Goal: Task Accomplishment & Management: Complete application form

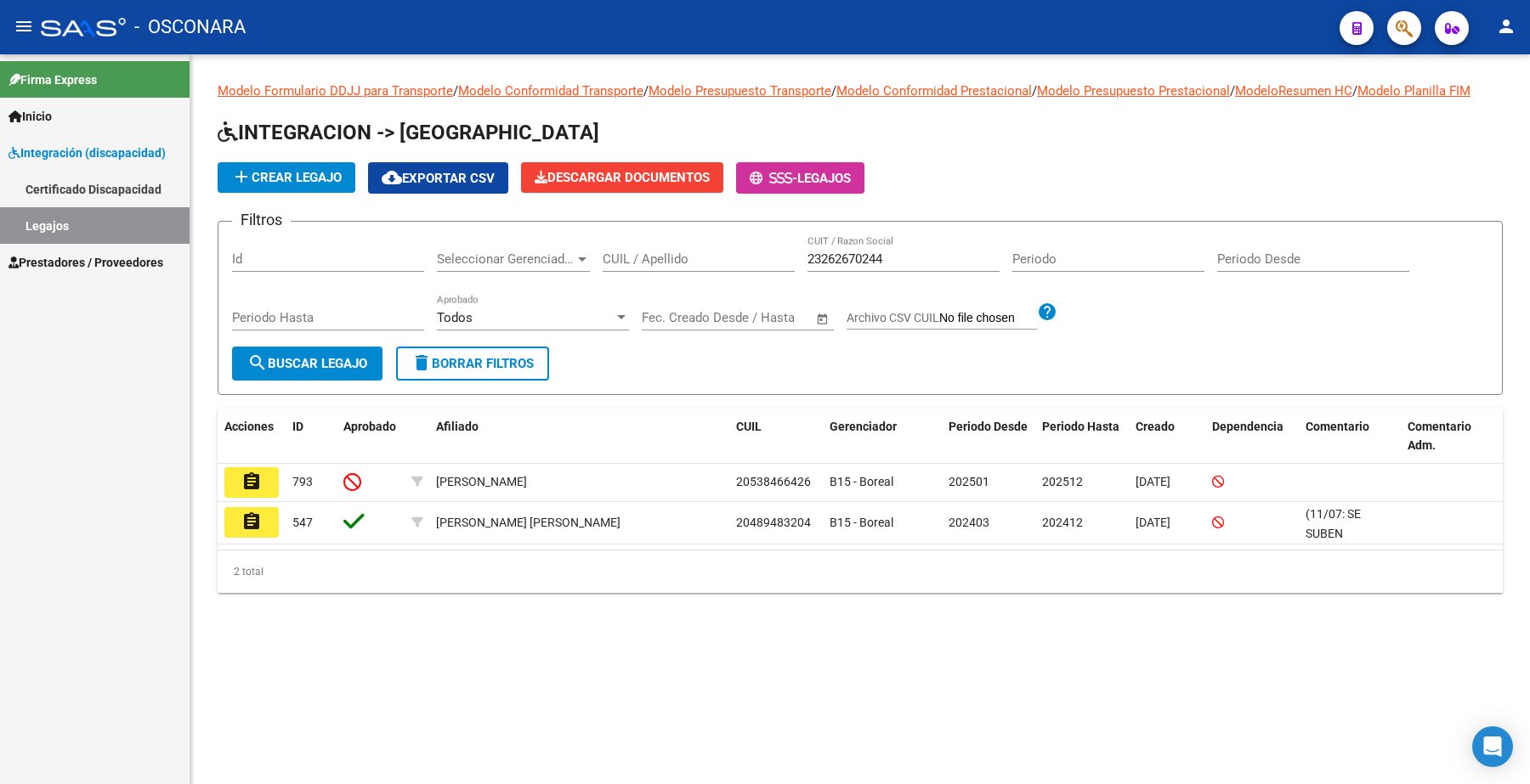
click at [94, 257] on span "Prestadores / Proveedores" at bounding box center [85, 262] width 154 height 18
click at [87, 260] on span "Prestadores / Proveedores" at bounding box center [85, 262] width 154 height 18
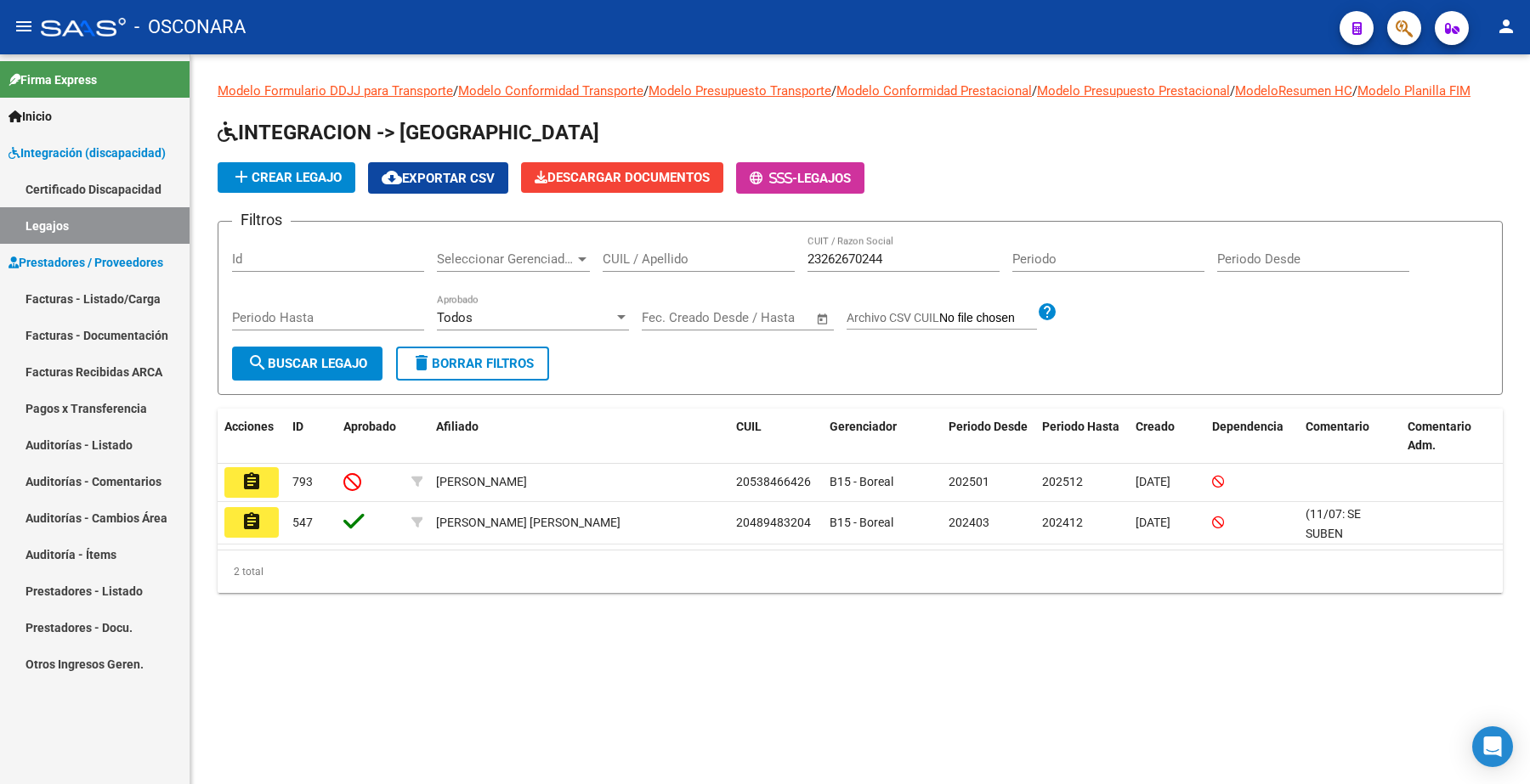
click at [79, 287] on link "Facturas - Listado/Carga" at bounding box center [94, 299] width 189 height 37
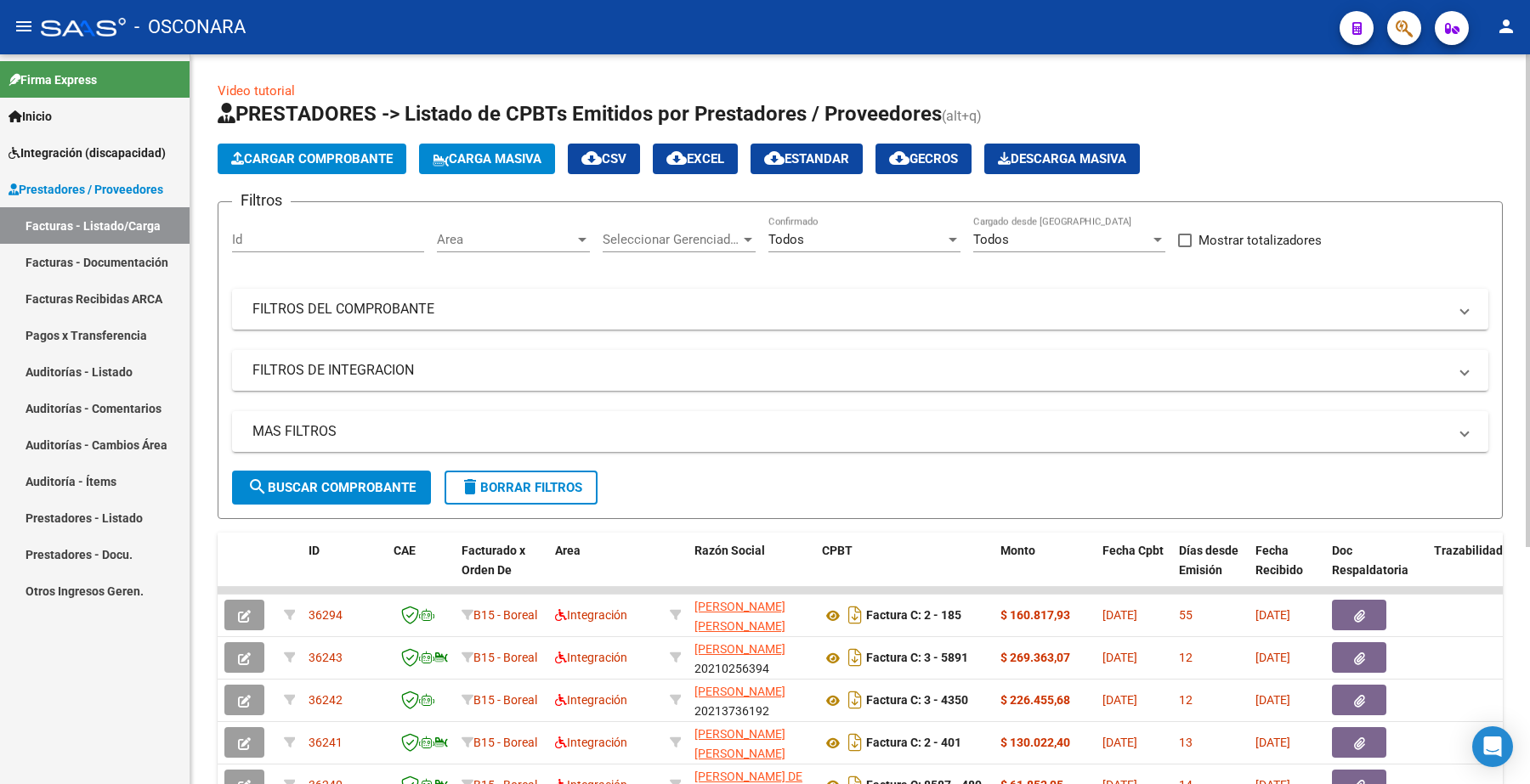
click at [335, 229] on div "Id" at bounding box center [328, 235] width 192 height 37
click at [324, 236] on input "Id" at bounding box center [328, 239] width 192 height 16
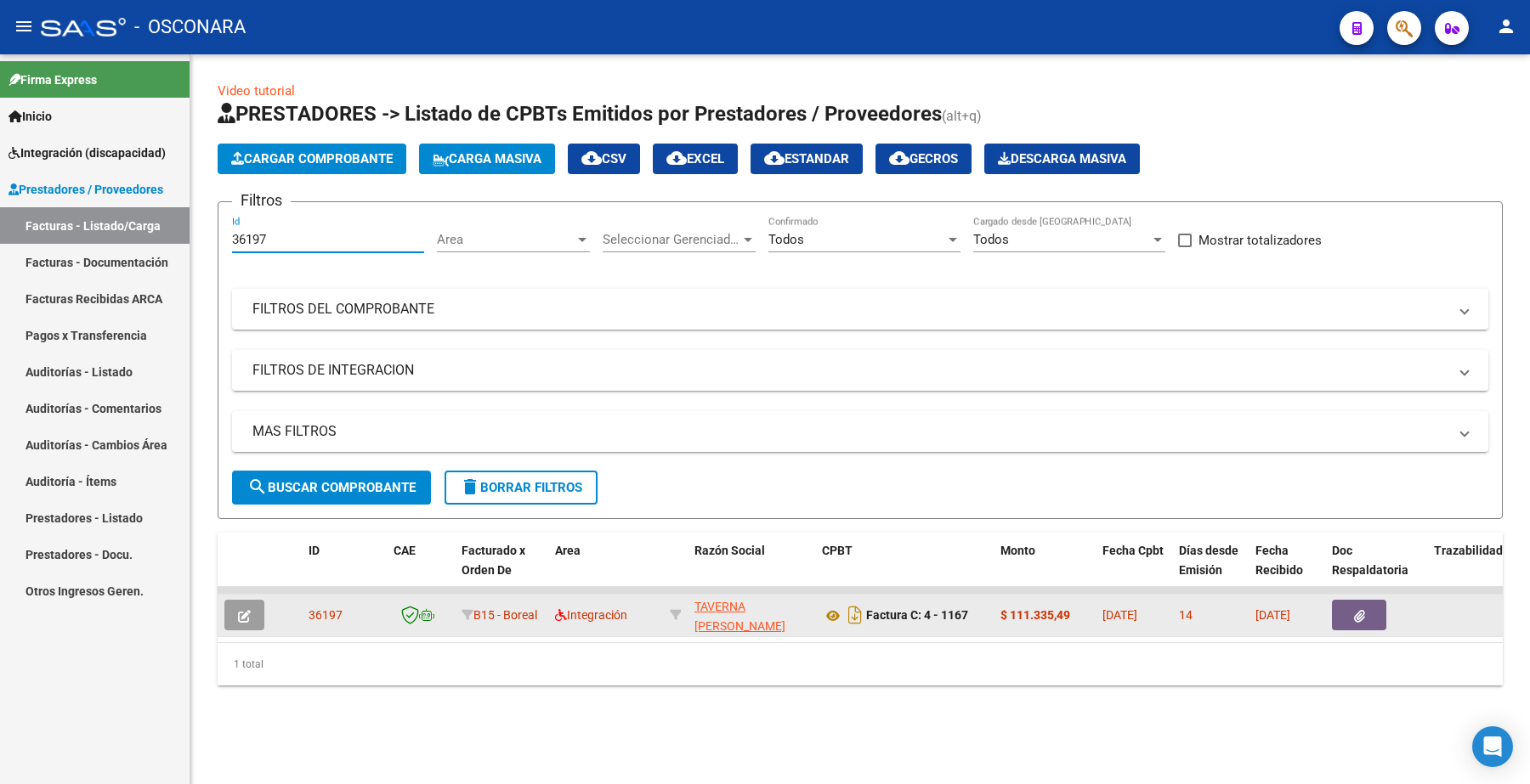
type input "36197"
click at [252, 611] on button "button" at bounding box center [244, 615] width 40 height 30
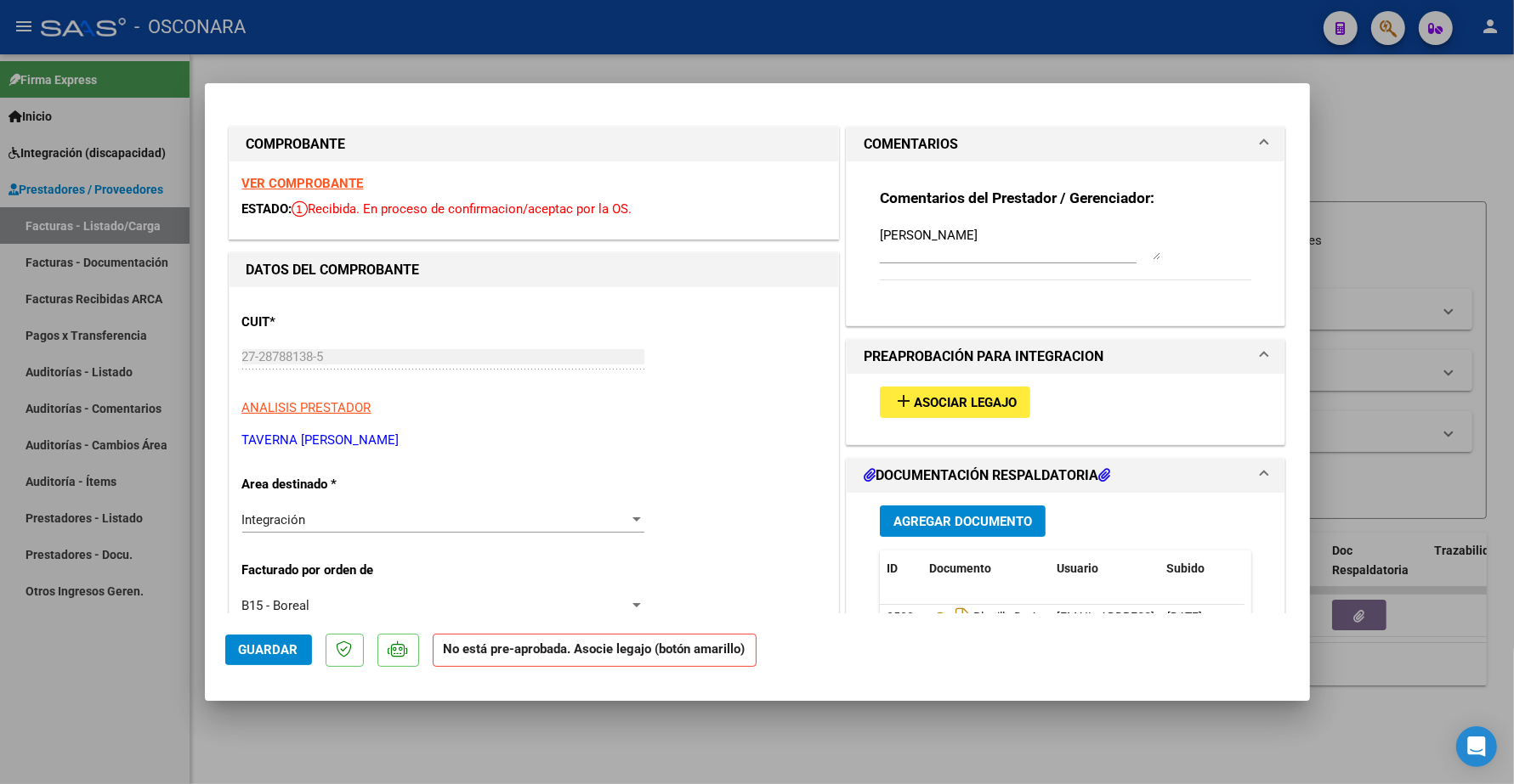
click at [965, 397] on span "Asociar Legajo" at bounding box center [964, 403] width 103 height 16
type input "$ 0,00"
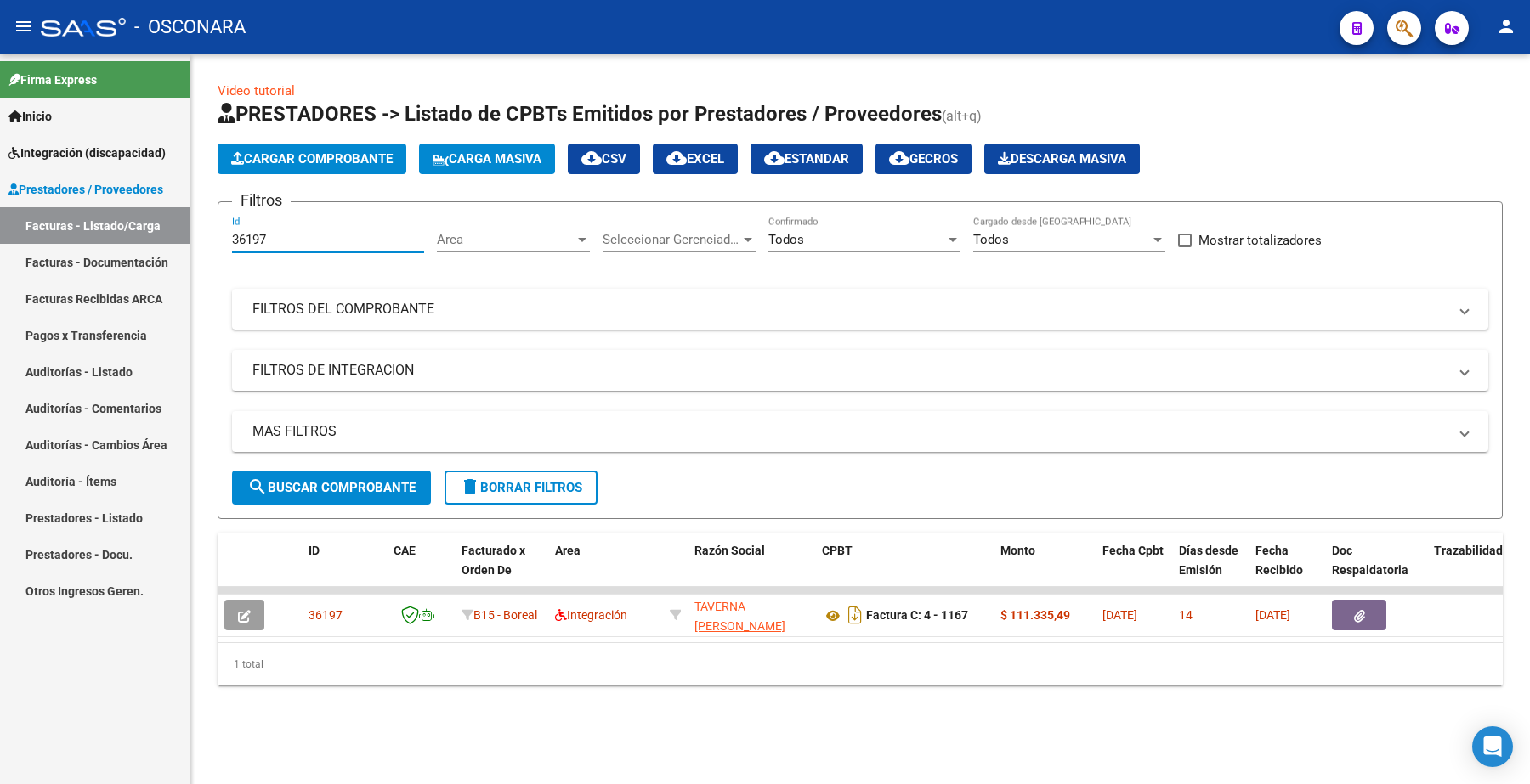
drag, startPoint x: 285, startPoint y: 234, endPoint x: 178, endPoint y: 218, distance: 108.2
click at [188, 227] on mat-sidenav-container "Firma Express Inicio Instructivos Contacto OS Integración (discapacidad) Certif…" at bounding box center [765, 419] width 1530 height 730
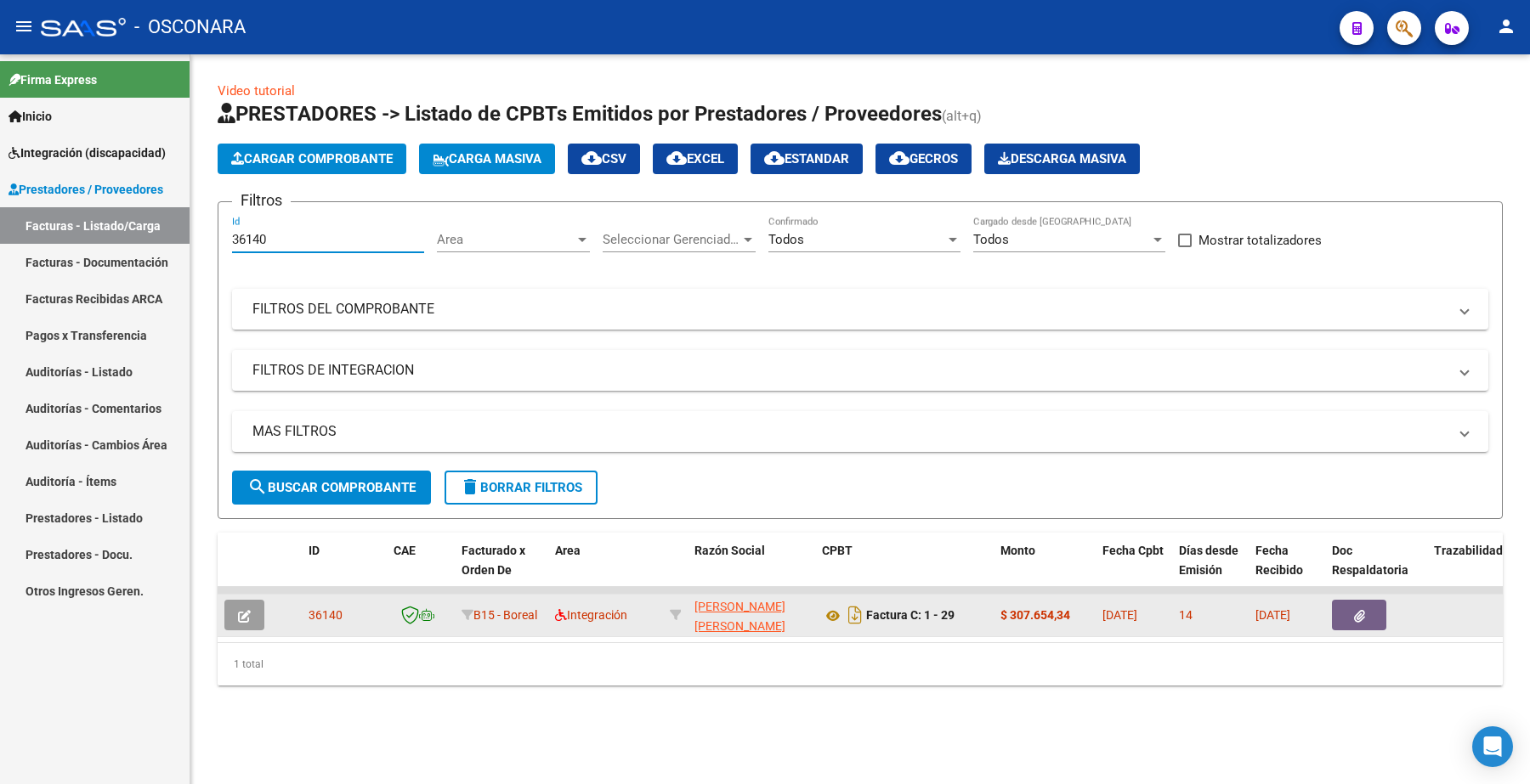
type input "36140"
click at [249, 621] on span "button" at bounding box center [245, 615] width 13 height 16
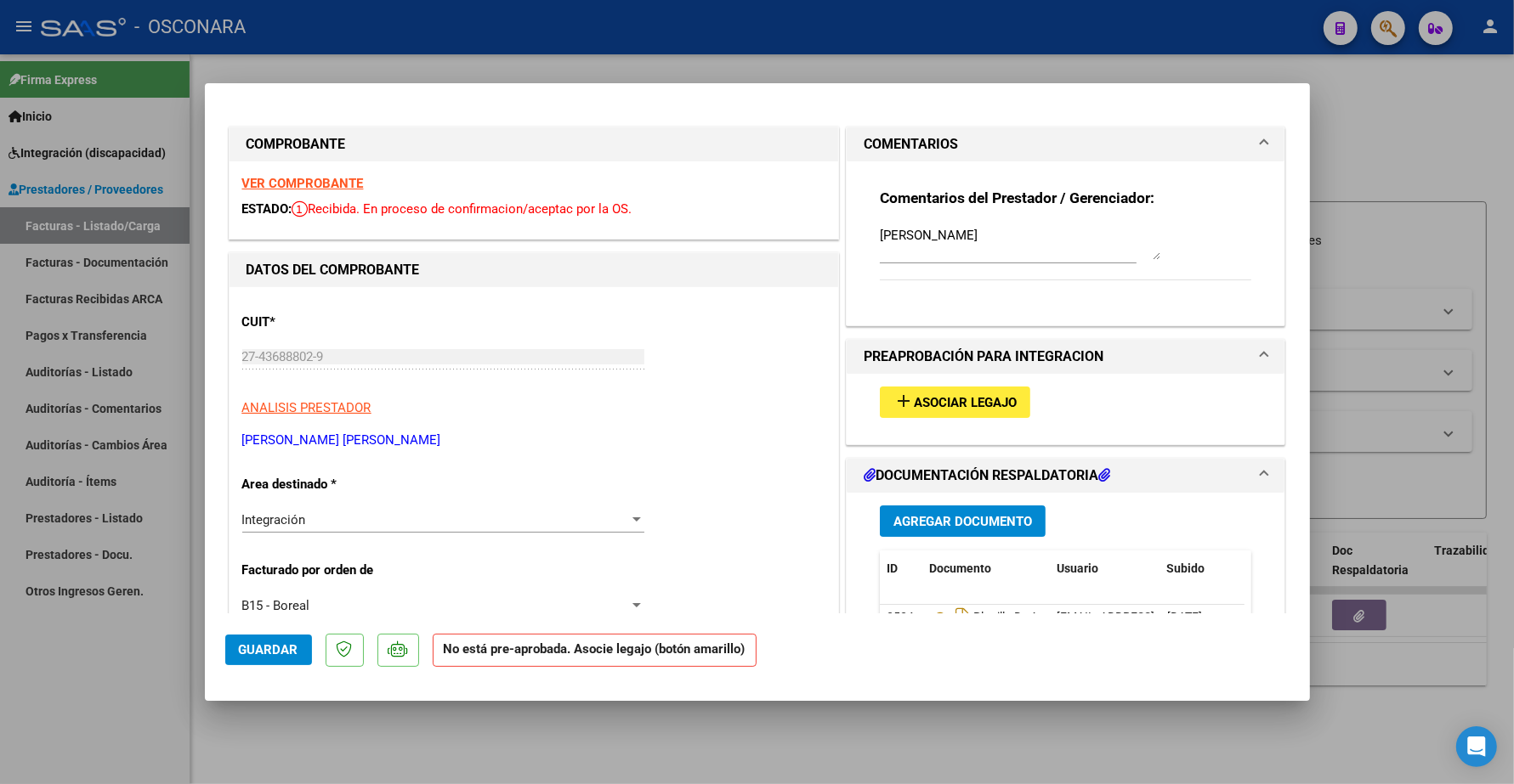
click at [951, 397] on span "Asociar Legajo" at bounding box center [964, 403] width 103 height 16
type input "$ 0,00"
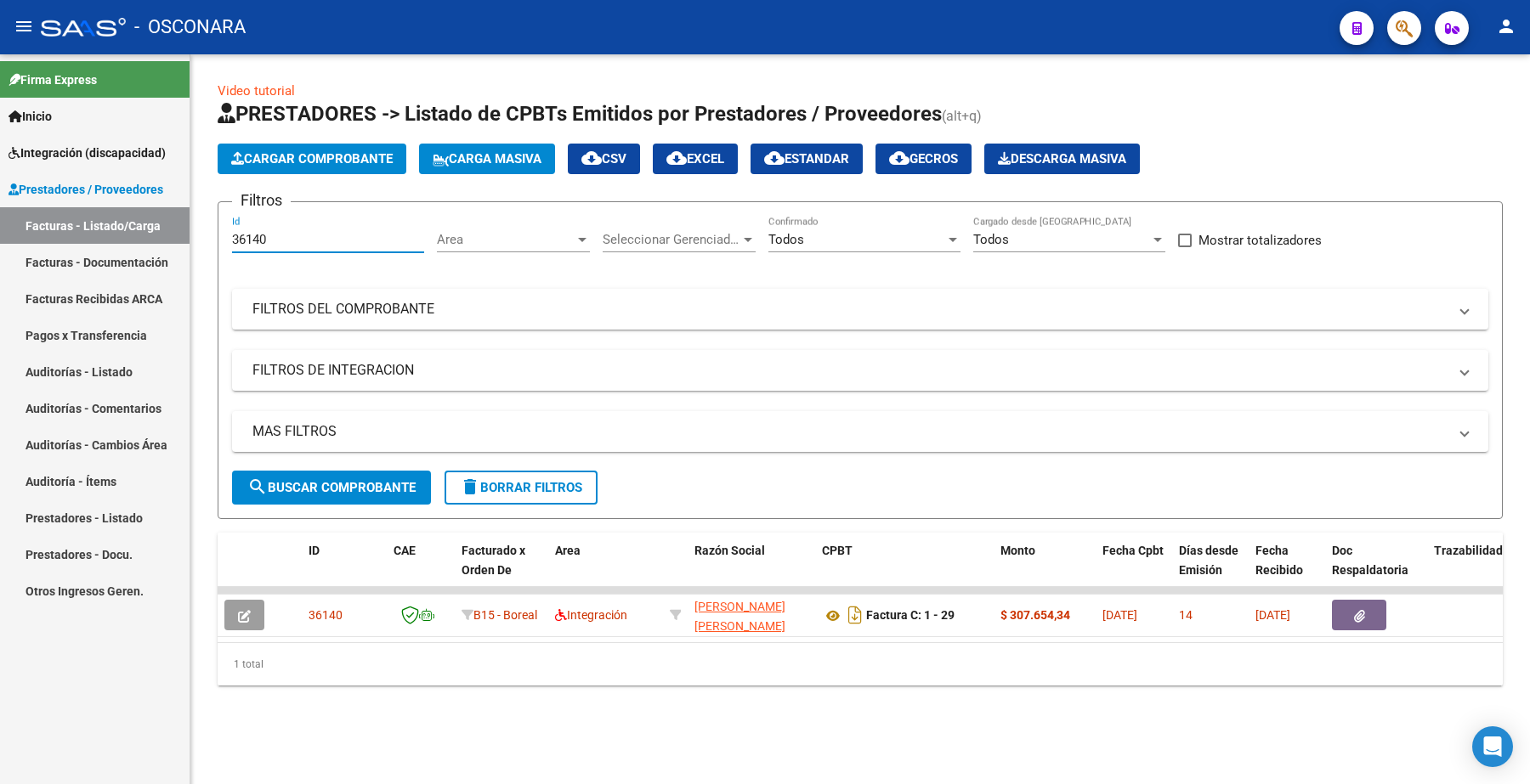
drag, startPoint x: 282, startPoint y: 234, endPoint x: 147, endPoint y: 234, distance: 135.0
click at [150, 234] on mat-sidenav-container "Firma Express Inicio Instructivos Contacto OS Integración (discapacidad) Certif…" at bounding box center [765, 419] width 1530 height 730
type input "36140"
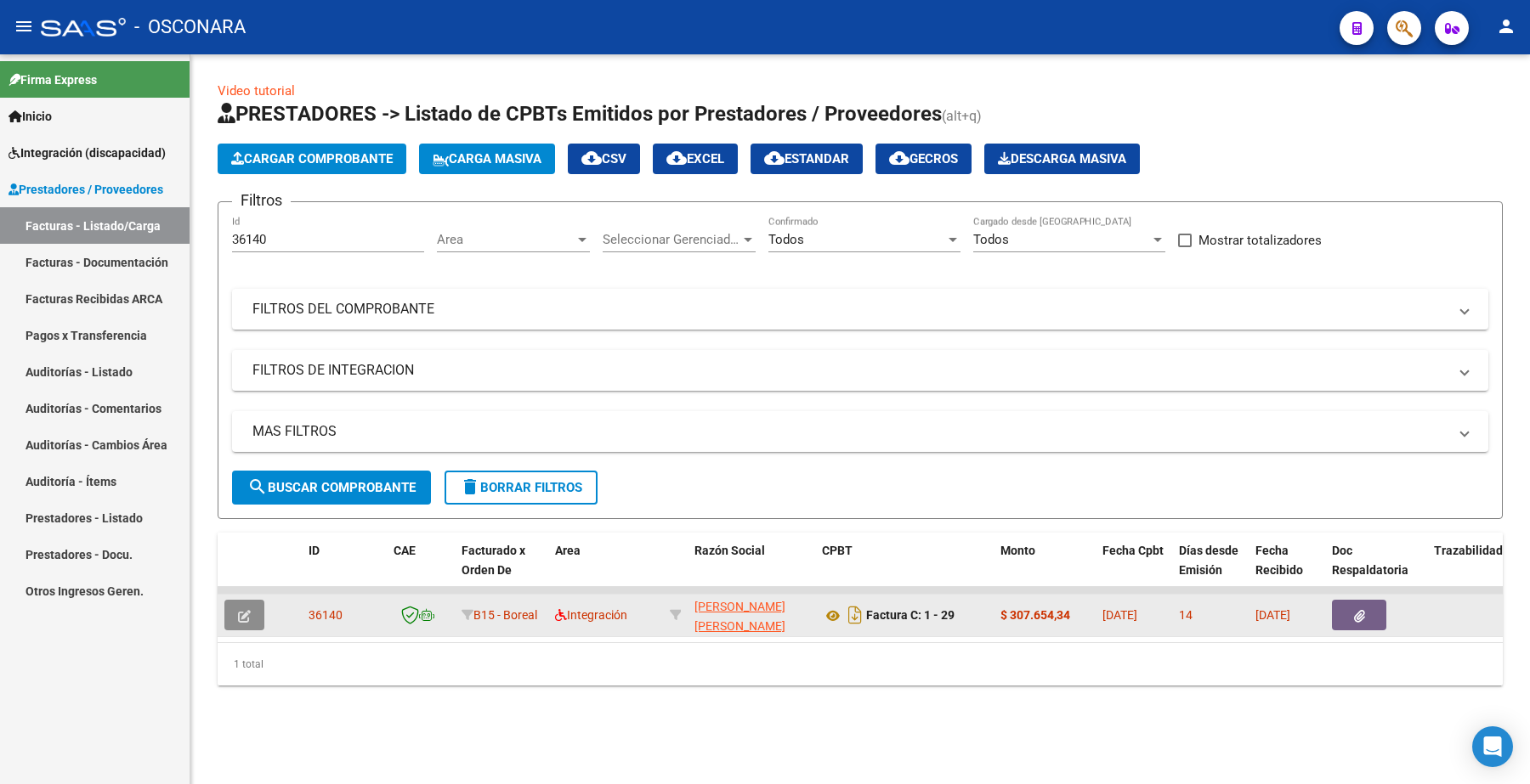
click at [260, 612] on button "button" at bounding box center [244, 615] width 40 height 30
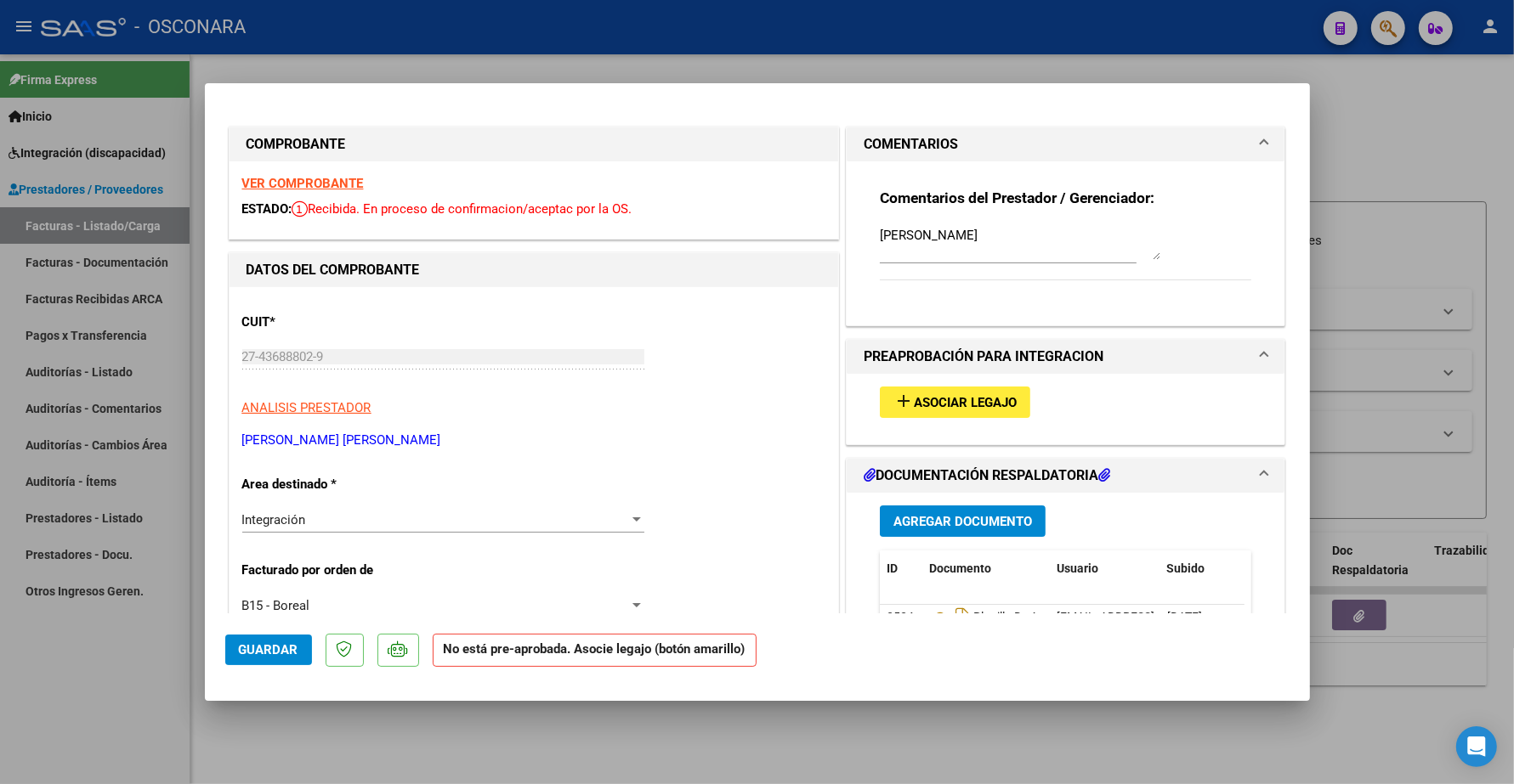
type input "$ 0,00"
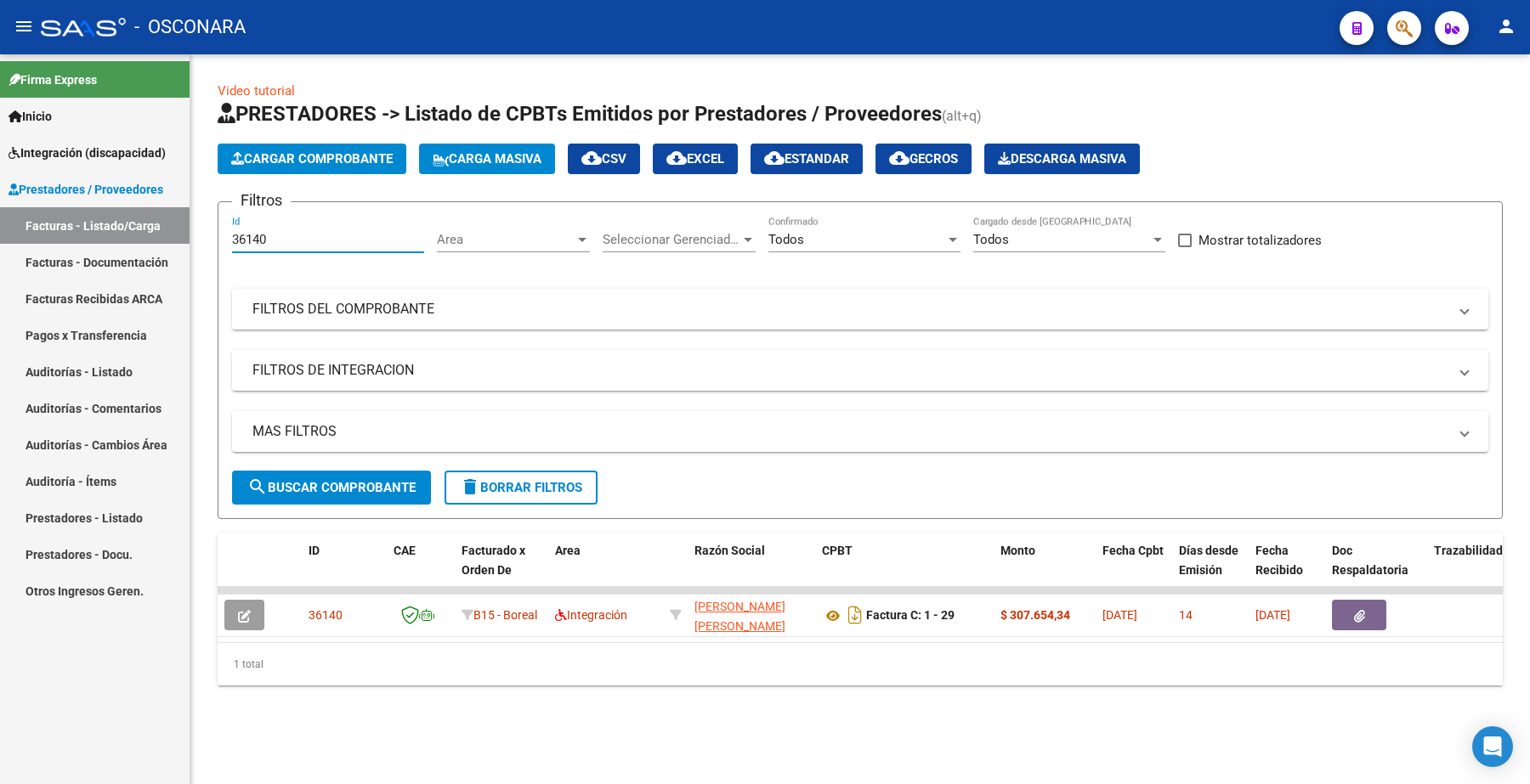
drag, startPoint x: 273, startPoint y: 239, endPoint x: 225, endPoint y: 221, distance: 51.3
click at [225, 223] on form "Filtros 36140 Id Area Area Seleccionar Gerenciador Seleccionar Gerenciador Todo…" at bounding box center [860, 360] width 1285 height 318
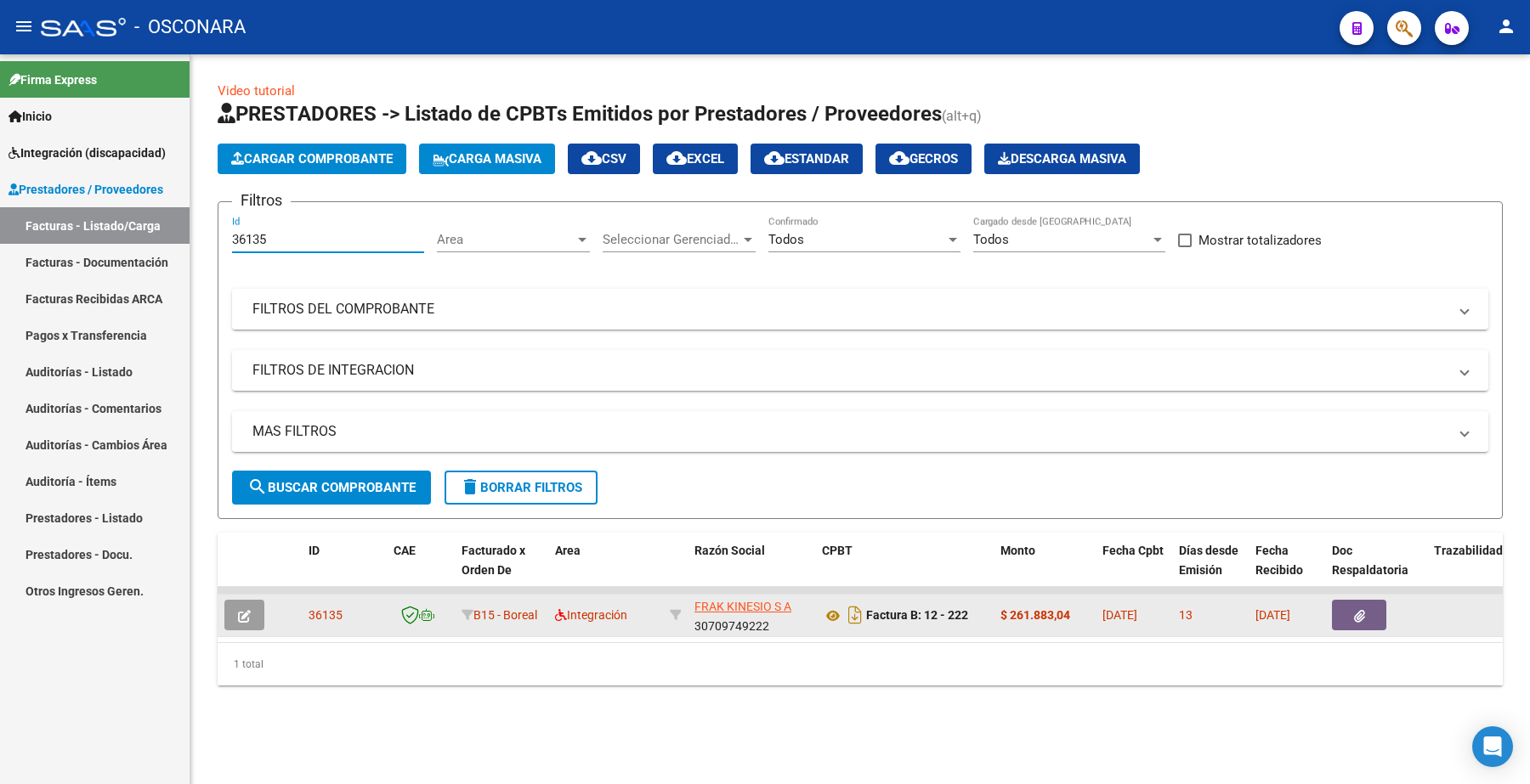
type input "36135"
click at [255, 621] on button "button" at bounding box center [244, 615] width 40 height 30
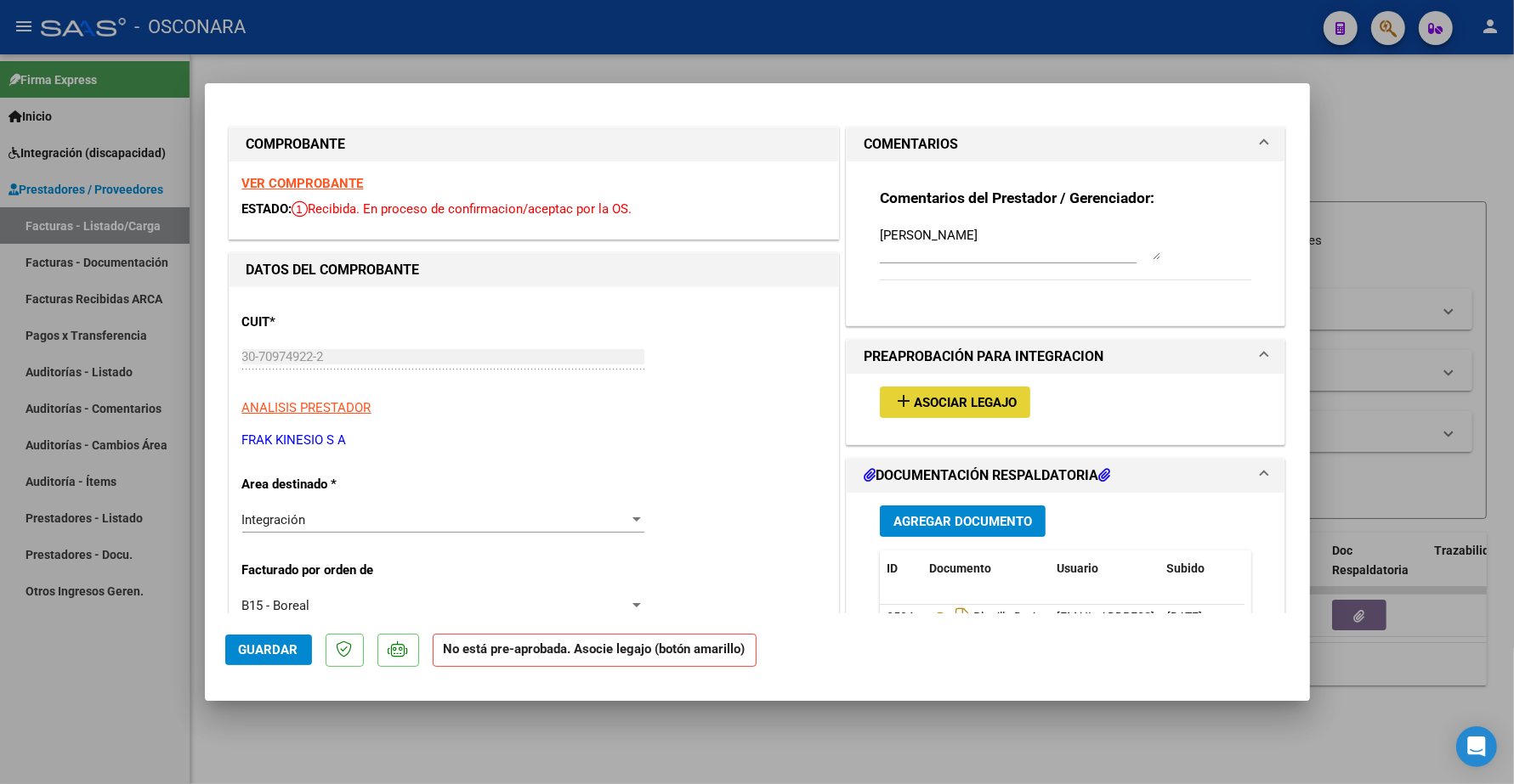
click at [959, 404] on span "Asociar Legajo" at bounding box center [964, 403] width 103 height 16
type input "$ 0,00"
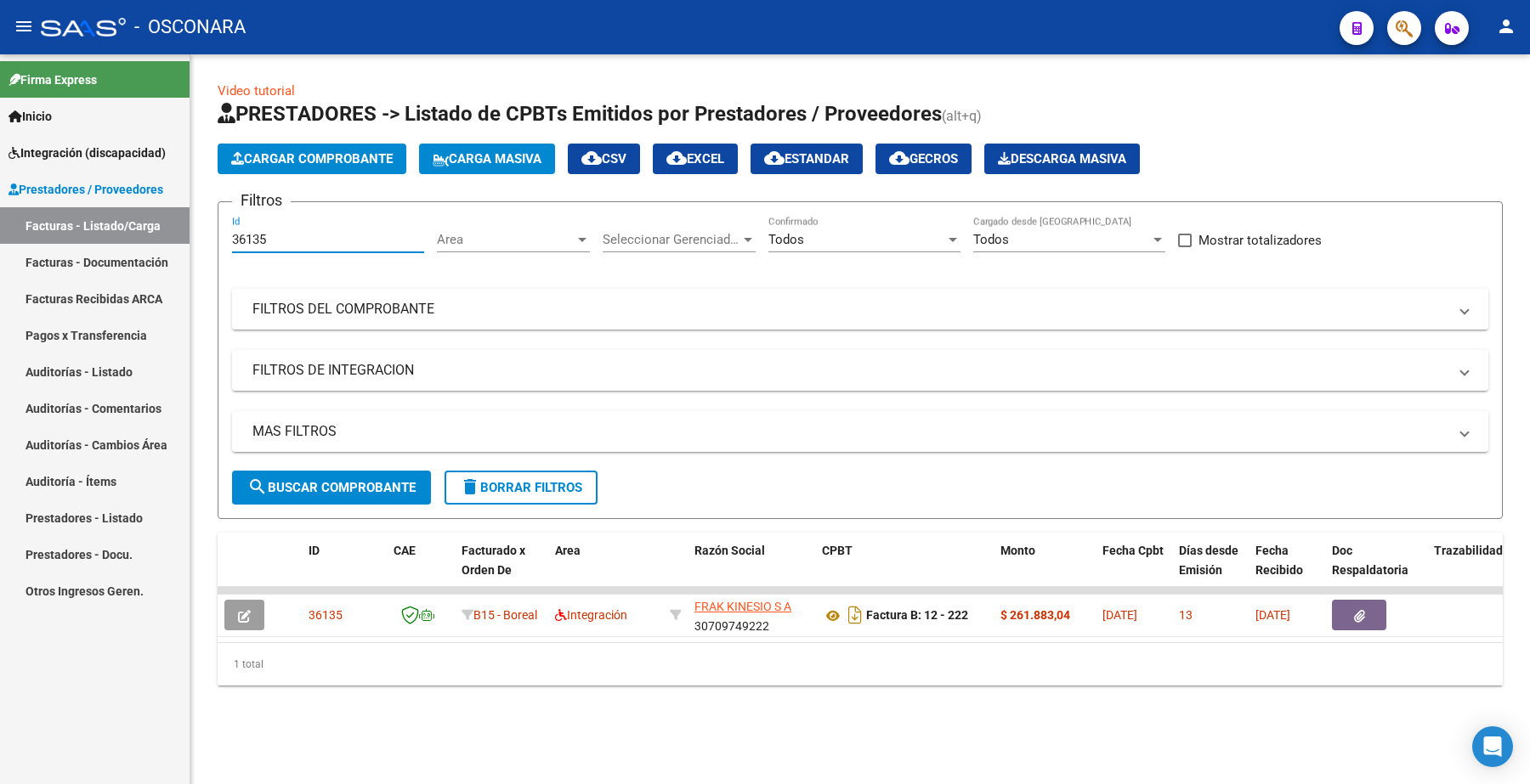
drag, startPoint x: 272, startPoint y: 234, endPoint x: 125, endPoint y: 213, distance: 148.5
click at [137, 234] on mat-sidenav-container "Firma Express Inicio Instructivos Contacto OS Integración (discapacidad) Certif…" at bounding box center [765, 419] width 1530 height 730
paste input "5302"
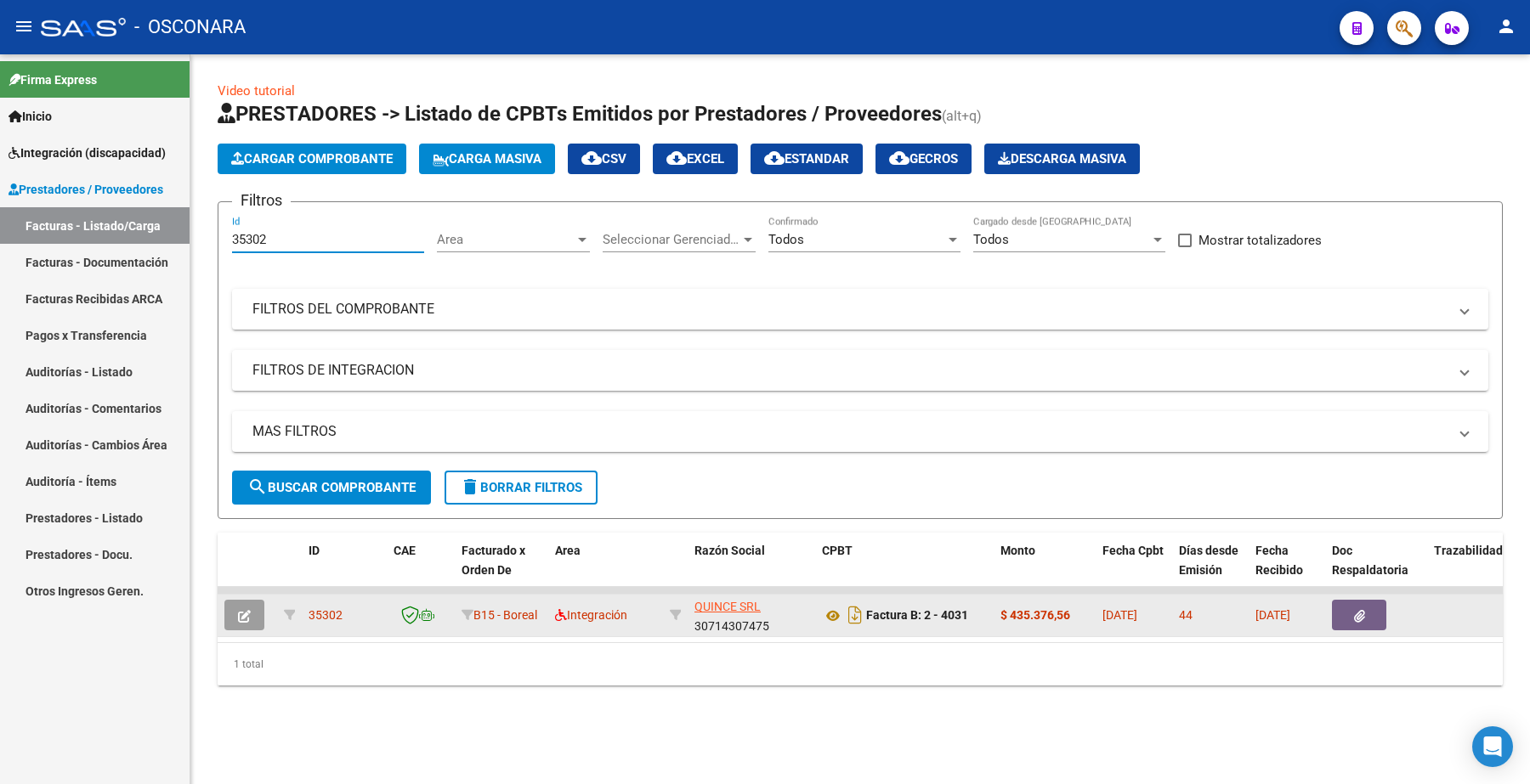
type input "35302"
click at [240, 616] on icon "button" at bounding box center [245, 617] width 13 height 13
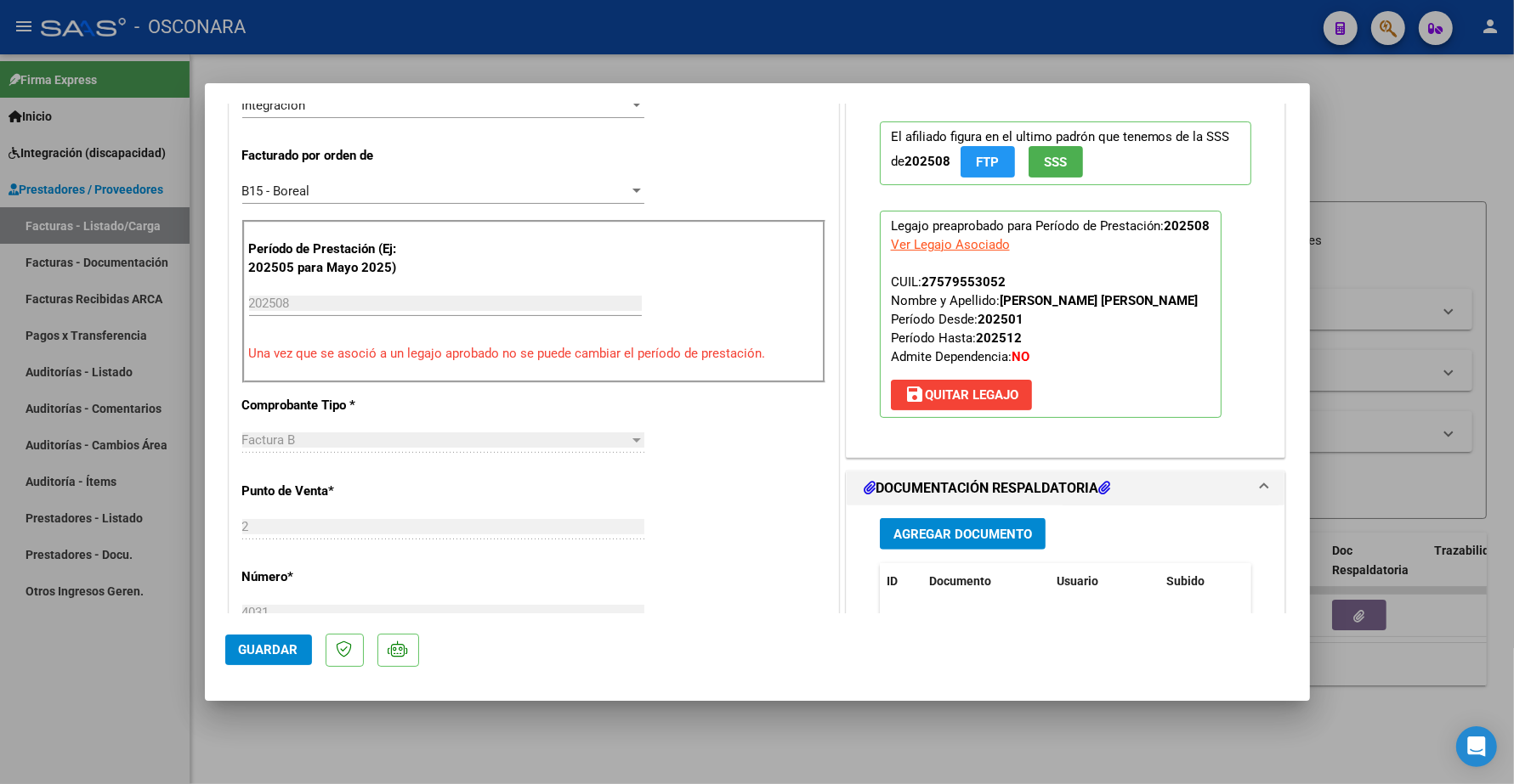
scroll to position [531, 0]
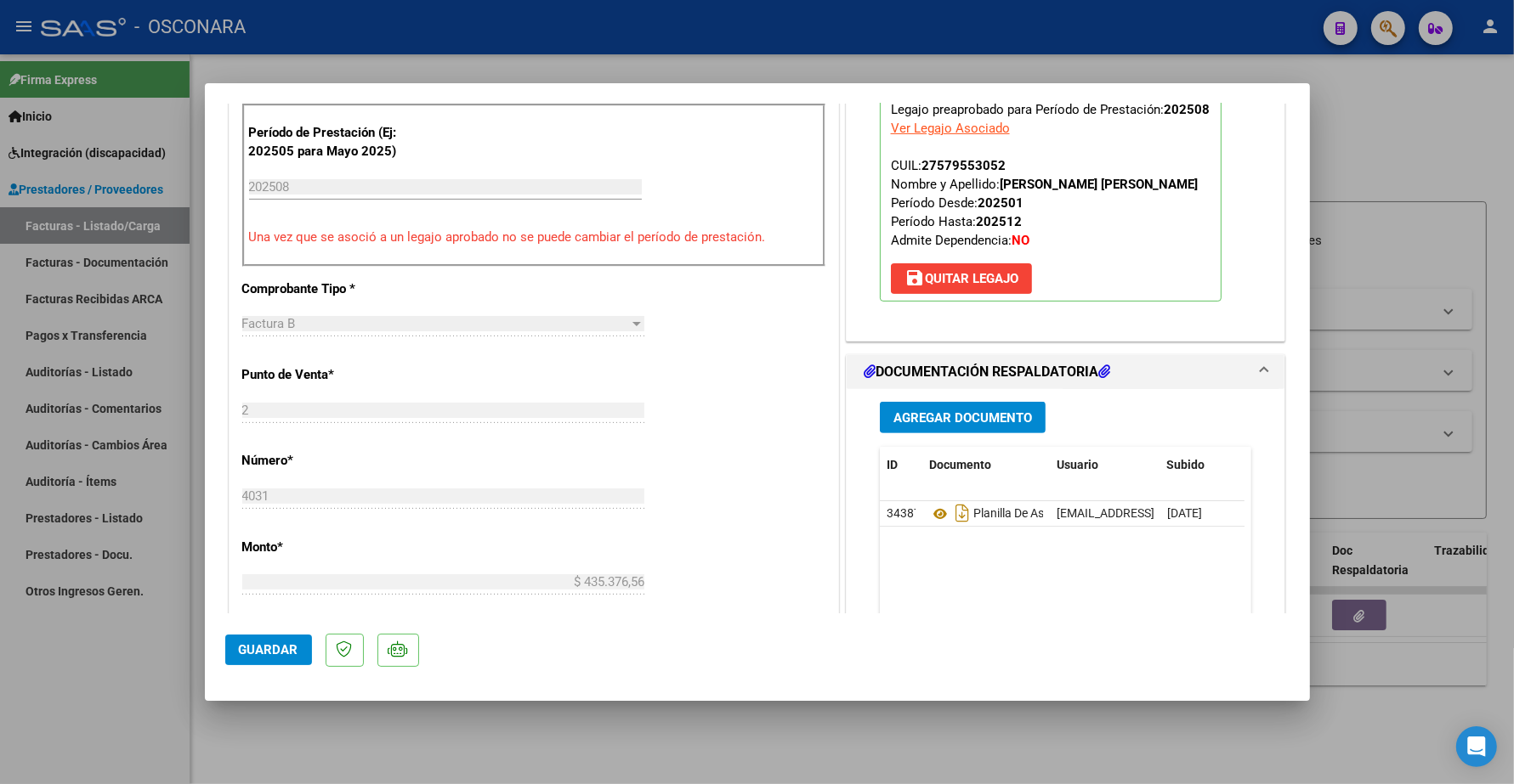
click at [1361, 133] on div at bounding box center [757, 392] width 1514 height 784
type input "$ 0,00"
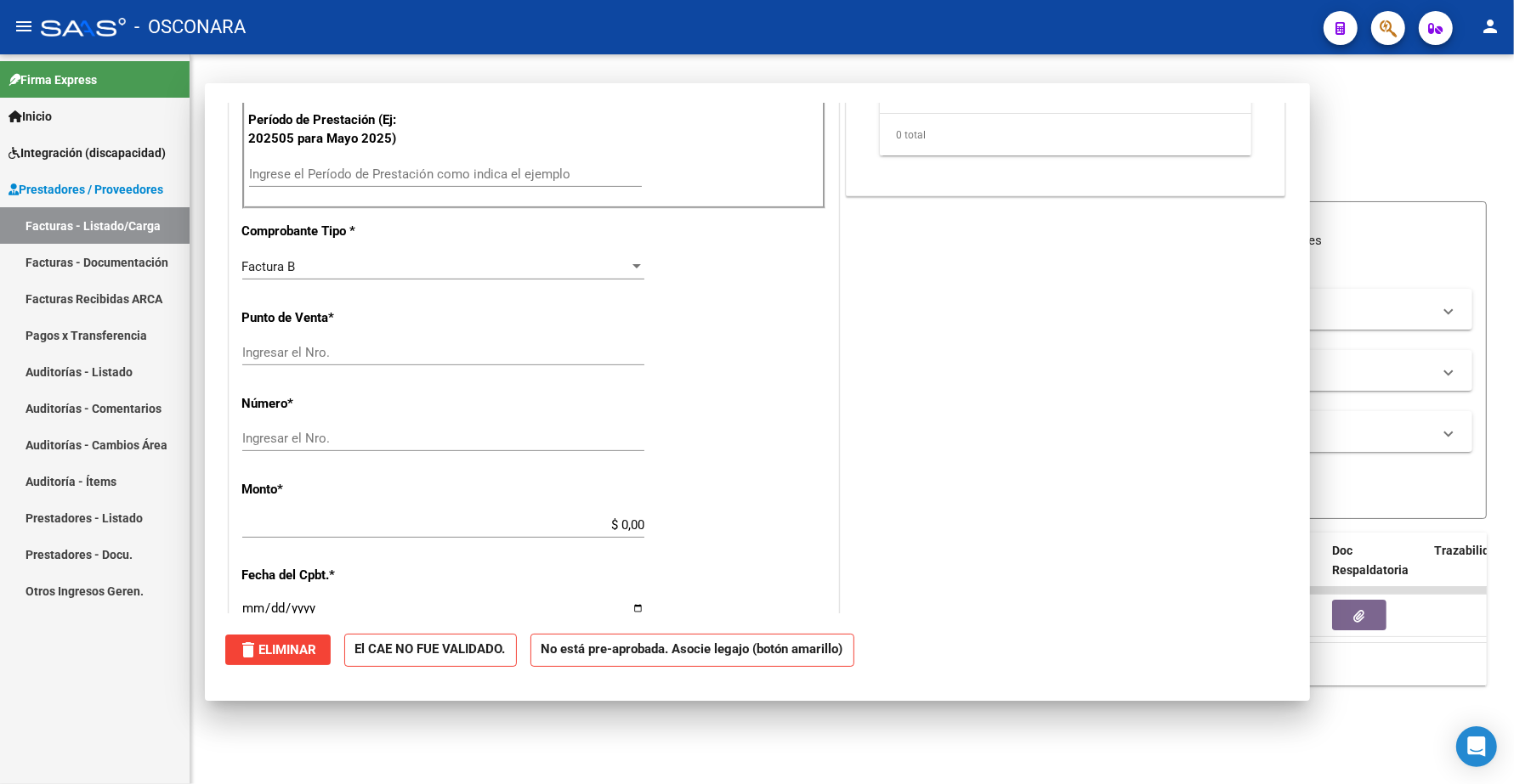
scroll to position [518, 0]
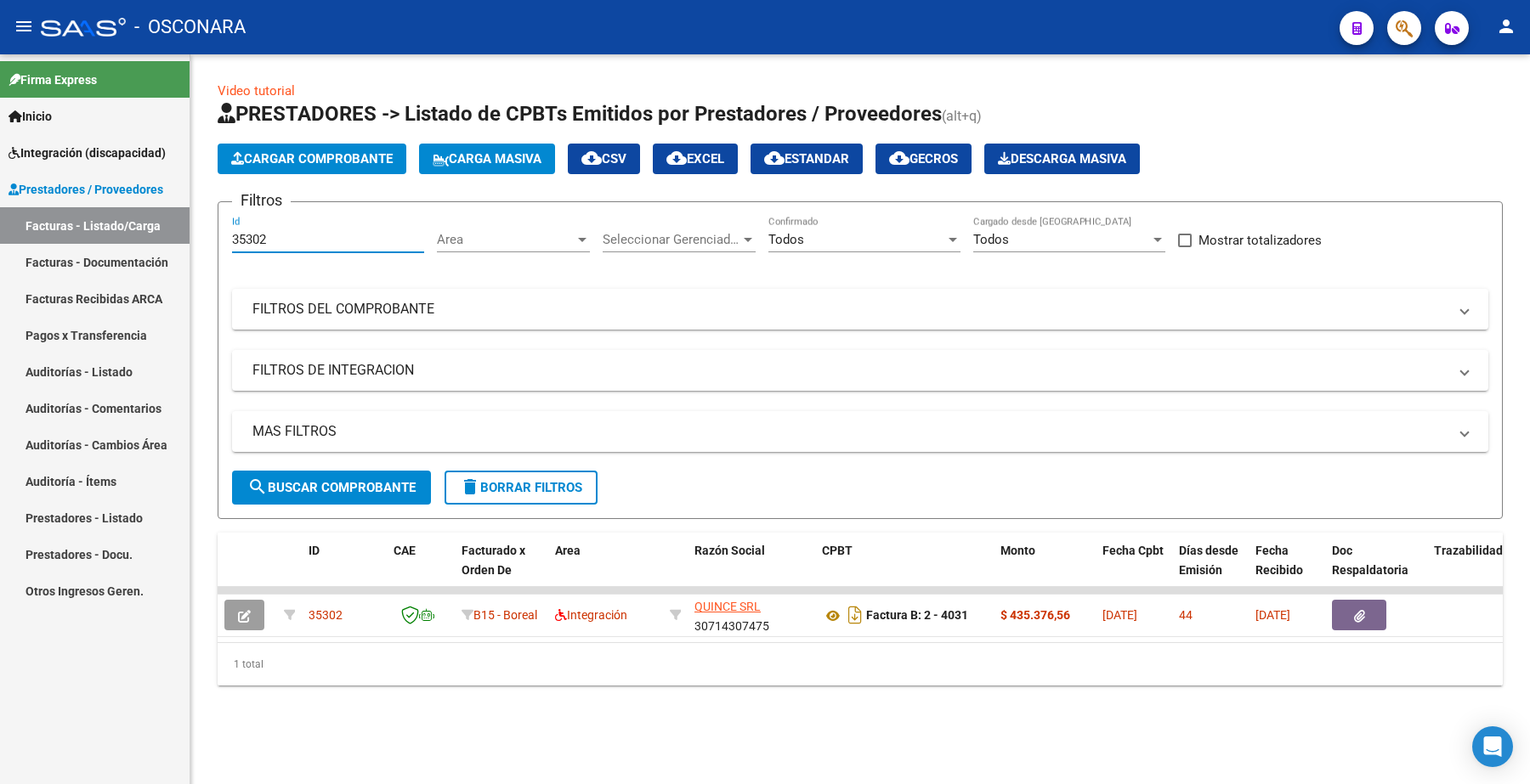
drag, startPoint x: 285, startPoint y: 239, endPoint x: 205, endPoint y: 239, distance: 80.0
click at [205, 239] on div "Video tutorial PRESTADORES -> Listado de CPBTs Emitidos por Prestadores / Prove…" at bounding box center [860, 397] width 1340 height 685
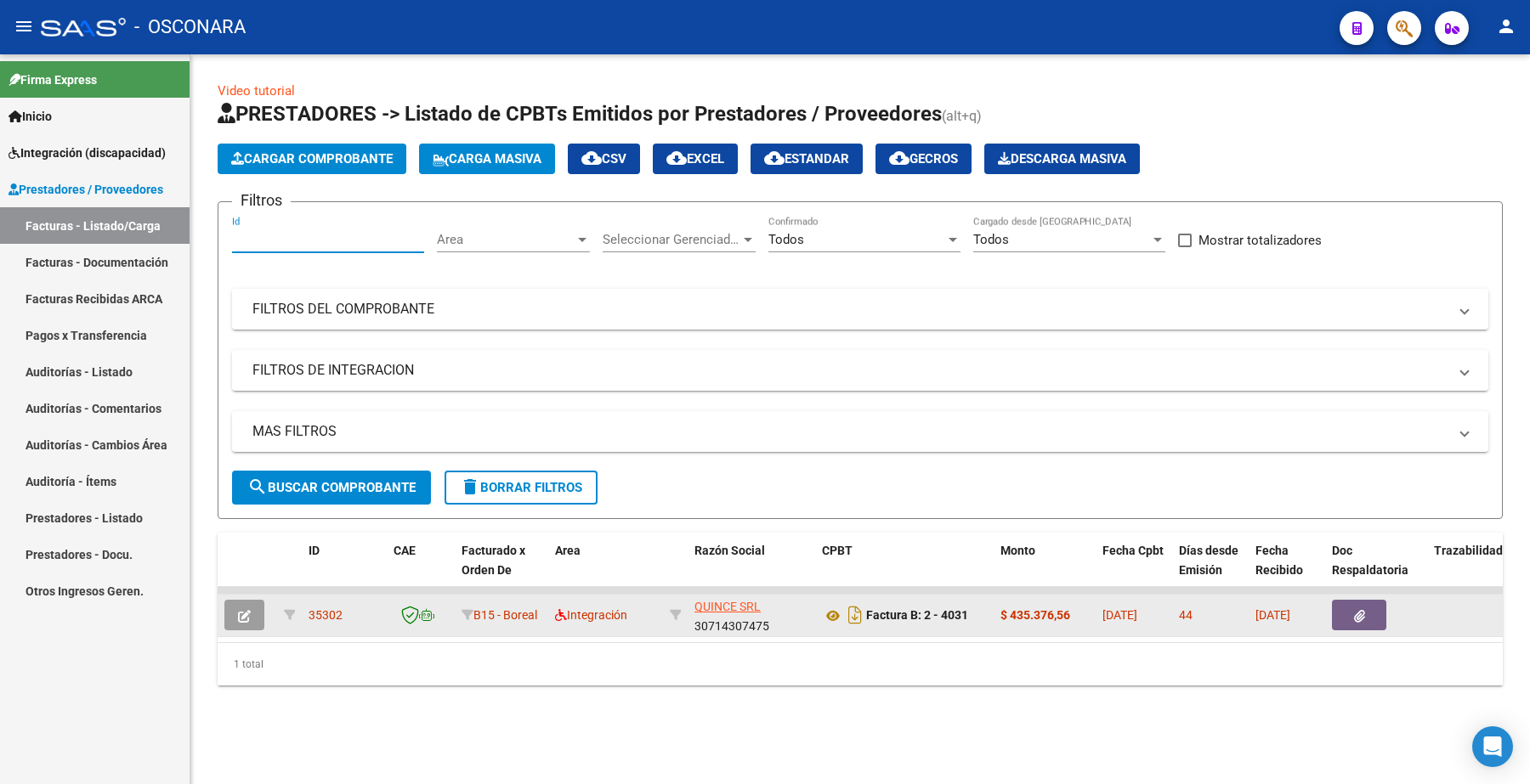
click at [249, 613] on icon "button" at bounding box center [245, 617] width 13 height 13
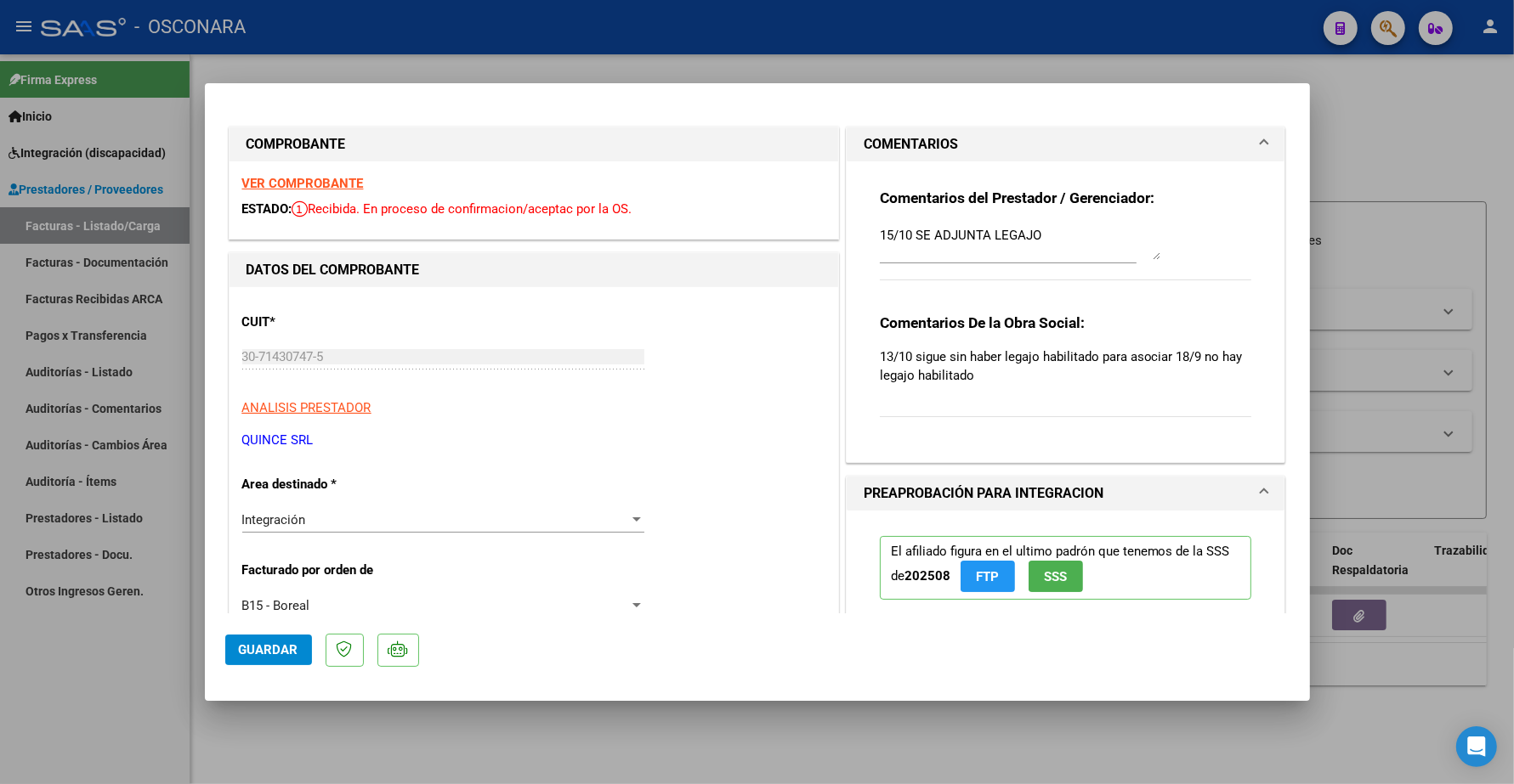
type input "$ 0,00"
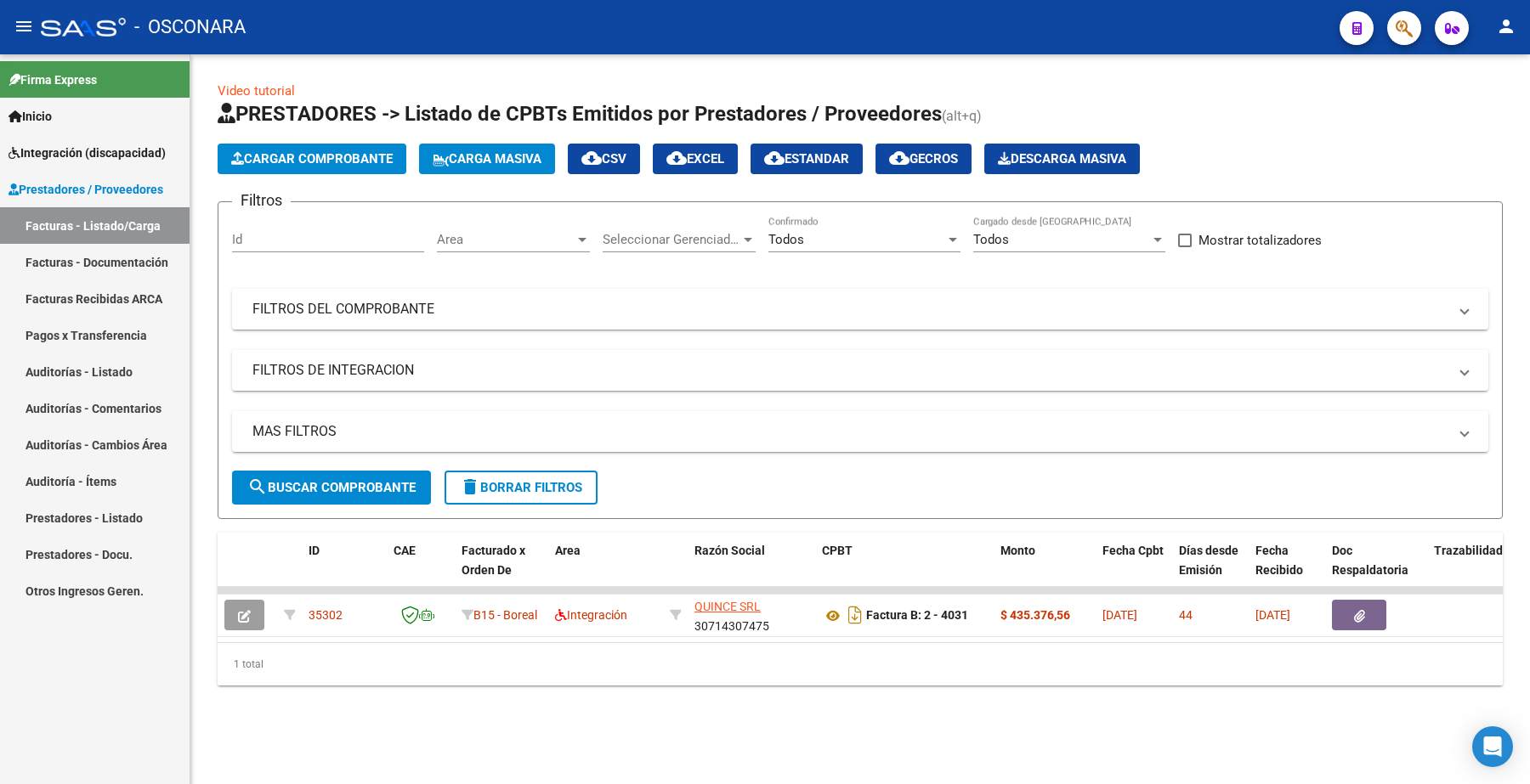
click at [245, 235] on input "Id" at bounding box center [328, 239] width 192 height 16
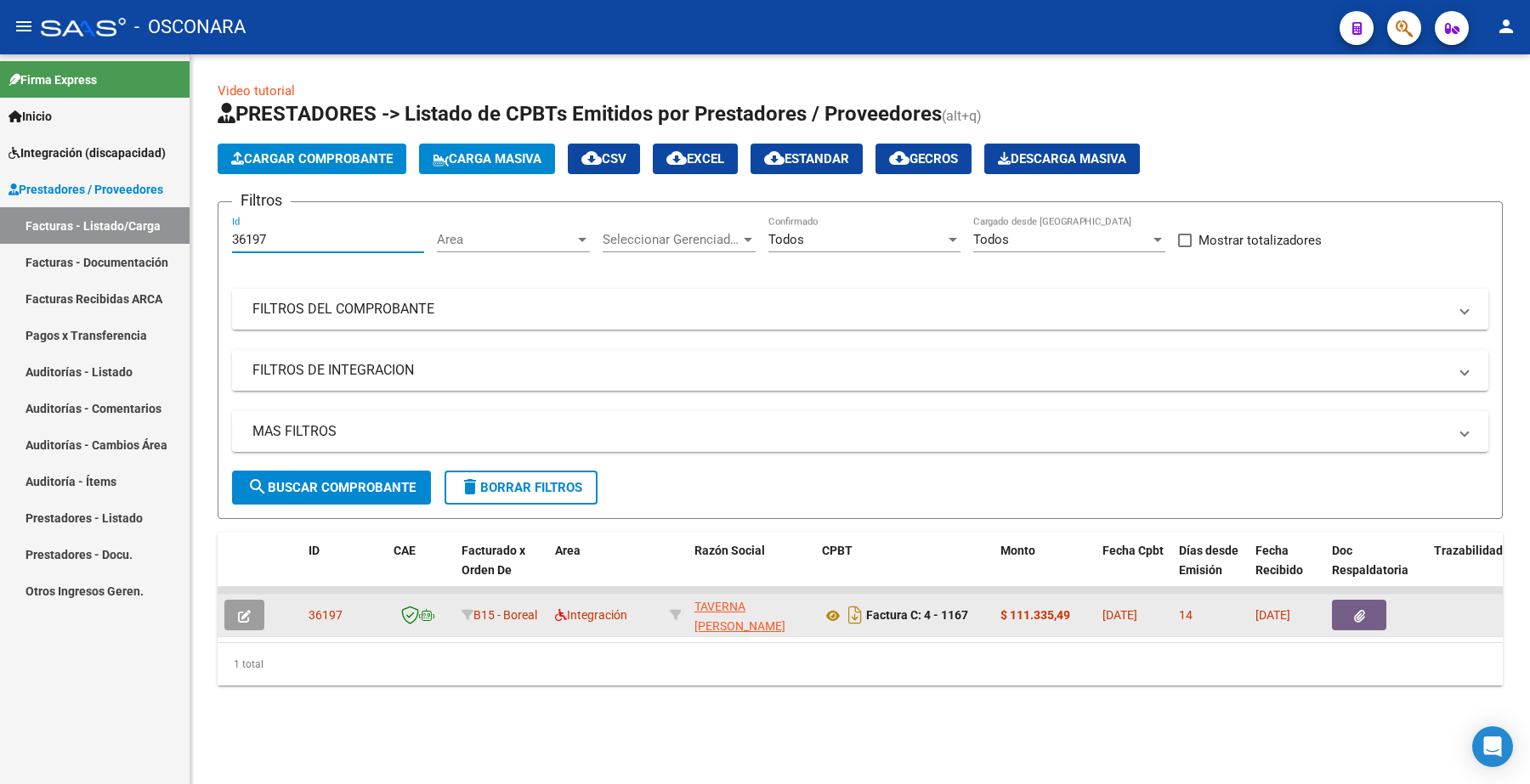
type input "36197"
click at [255, 619] on button "button" at bounding box center [244, 615] width 40 height 30
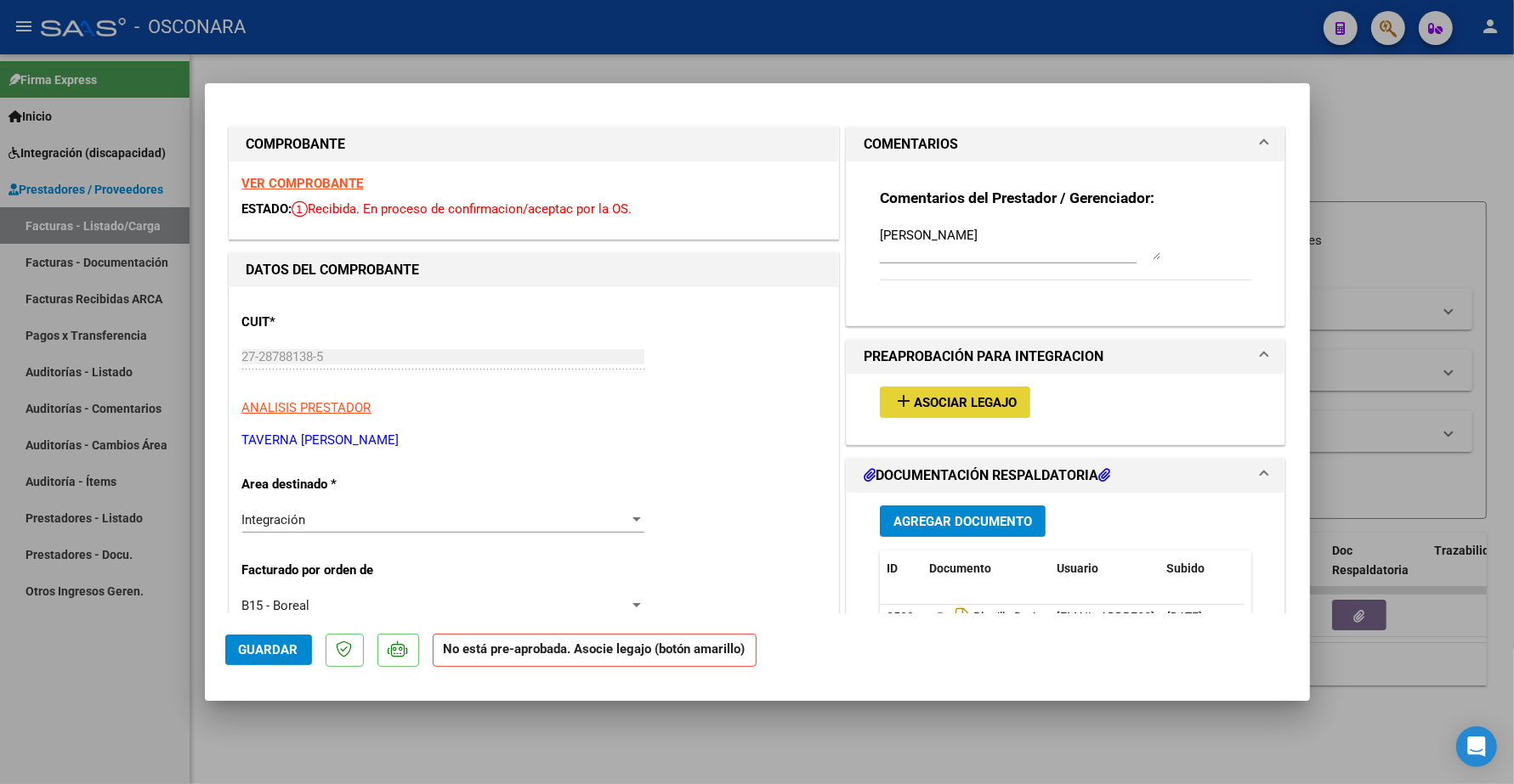
click at [959, 404] on span "Asociar Legajo" at bounding box center [964, 403] width 103 height 16
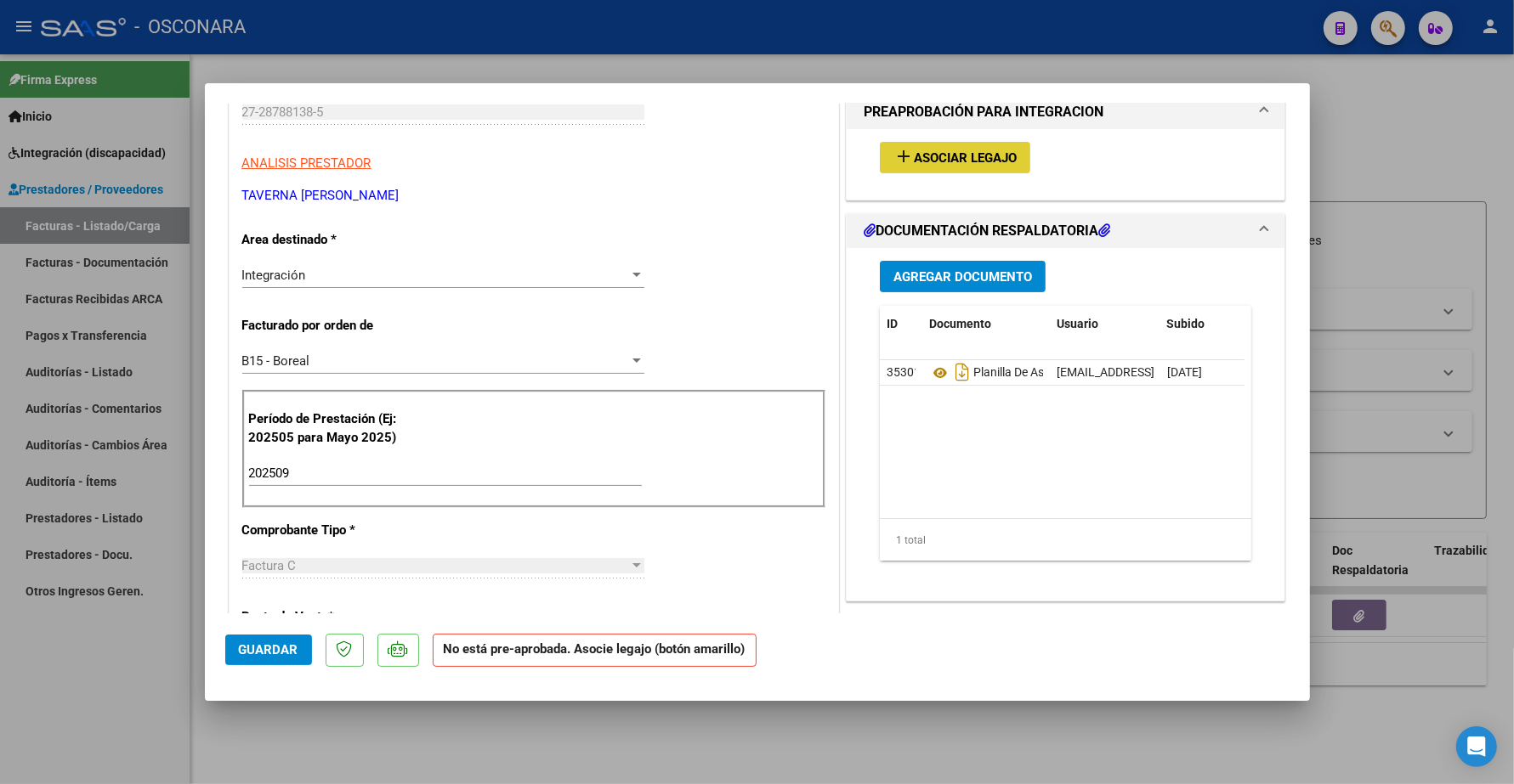
scroll to position [319, 0]
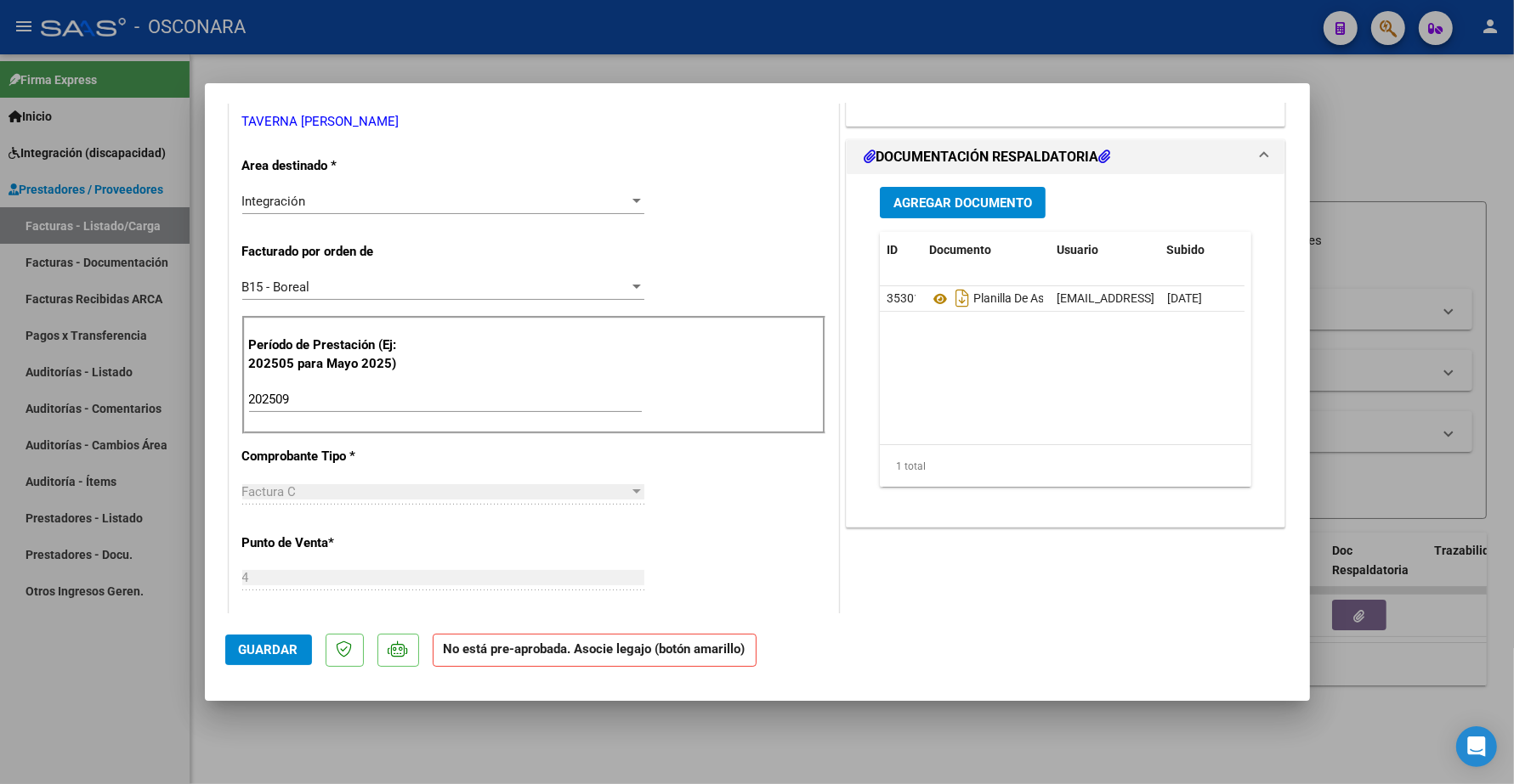
type input "$ 0,00"
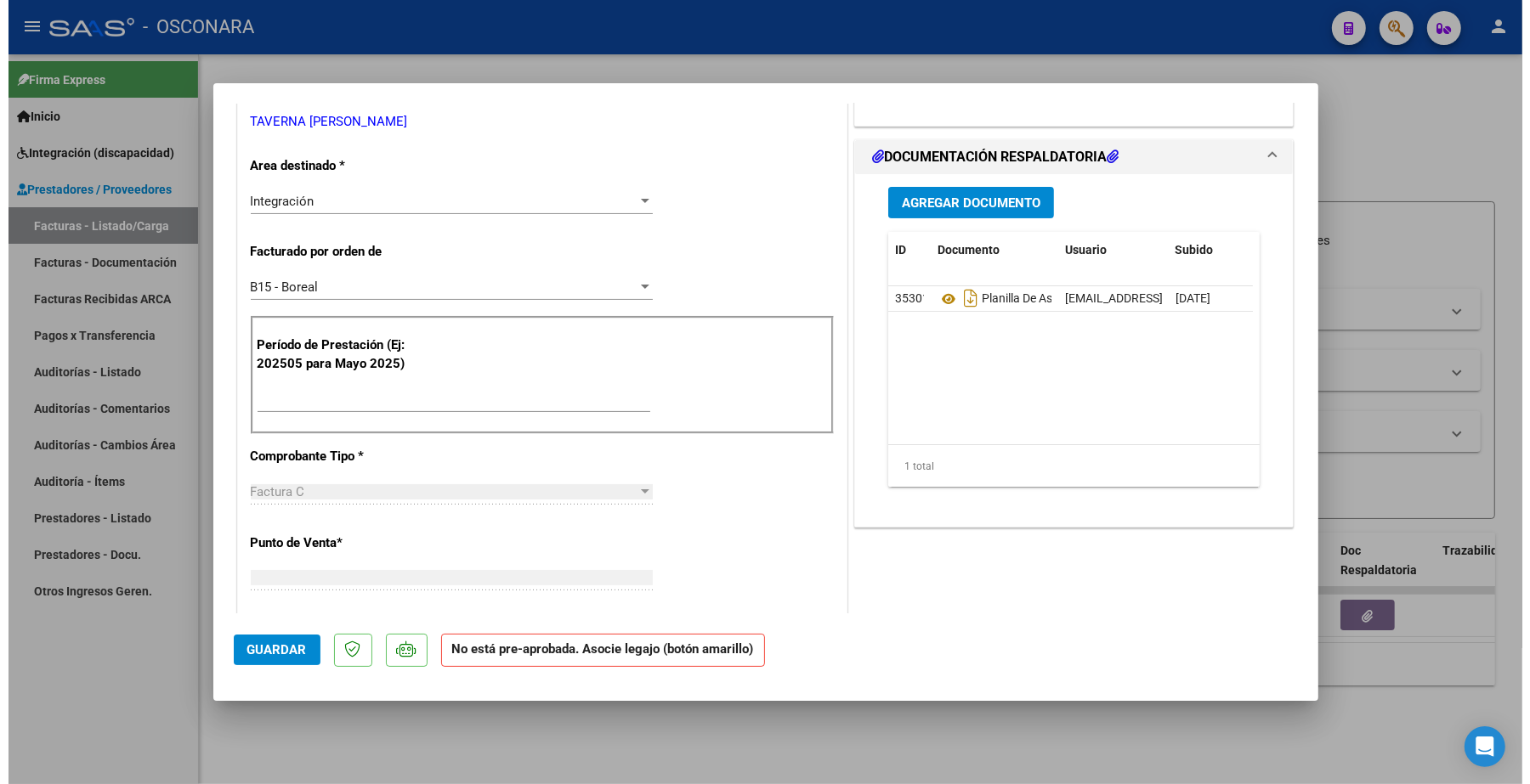
scroll to position [0, 0]
